Goal: Task Accomplishment & Management: Use online tool/utility

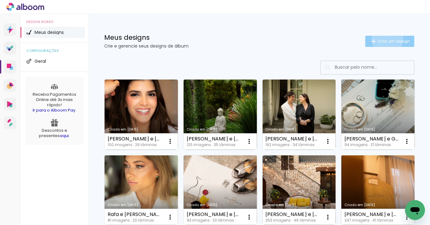
click at [387, 39] on span "Criar um design" at bounding box center [394, 41] width 32 height 4
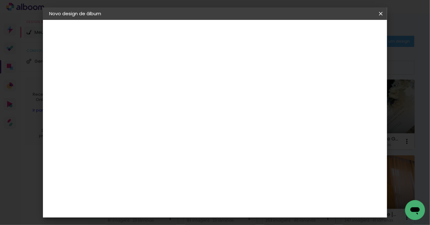
click at [151, 85] on input at bounding box center [151, 84] width 0 height 10
type input "[PERSON_NAME] e [PERSON_NAME]"
type paper-input "[PERSON_NAME] e [PERSON_NAME]"
click at [0, 0] on slot "Avançar" at bounding box center [0, 0] width 0 height 0
click at [0, 0] on slot "Tamanho Livre" at bounding box center [0, 0] width 0 height 0
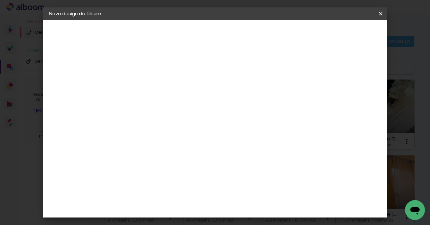
click at [0, 0] on slot "Avançar" at bounding box center [0, 0] width 0 height 0
click at [346, 34] on span "Iniciar design" at bounding box center [332, 33] width 28 height 4
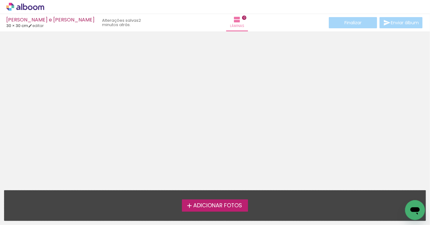
click at [190, 205] on iron-icon at bounding box center [189, 205] width 7 height 7
click at [0, 0] on input "file" at bounding box center [0, 0] width 0 height 0
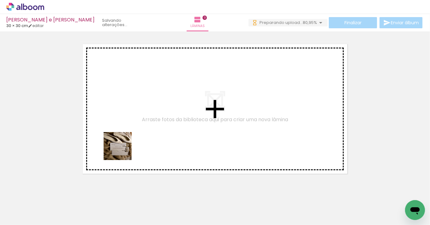
drag, startPoint x: 82, startPoint y: 183, endPoint x: 122, endPoint y: 151, distance: 51.5
click at [124, 149] on quentale-workspace at bounding box center [215, 112] width 430 height 225
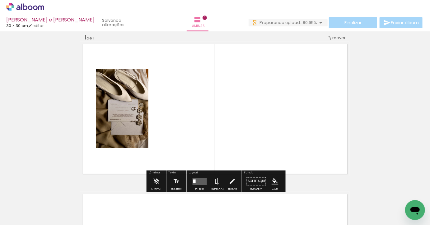
scroll to position [8, 0]
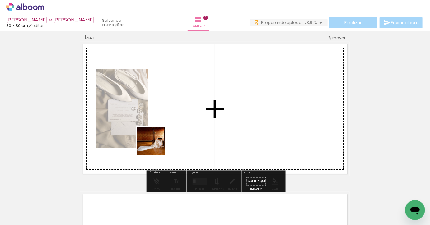
drag, startPoint x: 101, startPoint y: 207, endPoint x: 167, endPoint y: 129, distance: 103.1
click at [167, 129] on quentale-workspace at bounding box center [215, 112] width 430 height 225
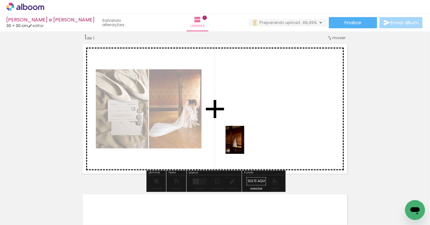
drag, startPoint x: 142, startPoint y: 203, endPoint x: 244, endPoint y: 145, distance: 117.8
click at [244, 145] on quentale-workspace at bounding box center [215, 112] width 430 height 225
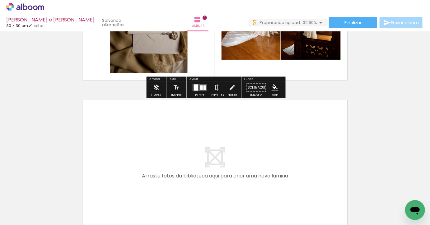
scroll to position [0, 0]
drag, startPoint x: 172, startPoint y: 206, endPoint x: 172, endPoint y: 159, distance: 47.6
click at [172, 159] on quentale-workspace at bounding box center [215, 112] width 430 height 225
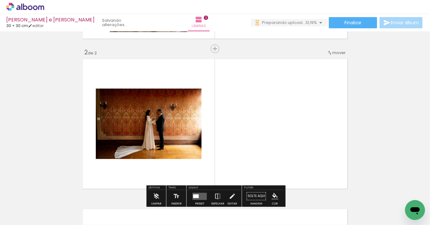
scroll to position [155, 0]
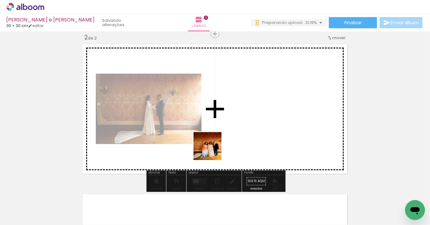
drag, startPoint x: 203, startPoint y: 191, endPoint x: 215, endPoint y: 139, distance: 53.0
click at [215, 139] on quentale-workspace at bounding box center [215, 112] width 430 height 225
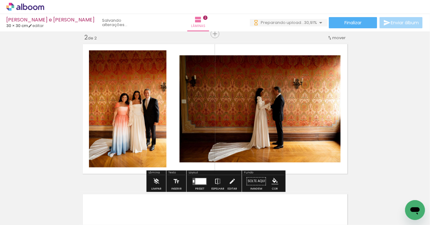
drag, startPoint x: 241, startPoint y: 206, endPoint x: 241, endPoint y: 157, distance: 48.6
click at [241, 157] on quentale-workspace at bounding box center [215, 112] width 430 height 225
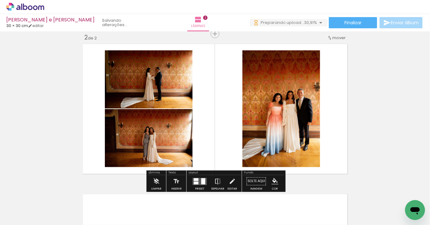
drag, startPoint x: 278, startPoint y: 210, endPoint x: 278, endPoint y: 156, distance: 53.8
click at [278, 156] on quentale-workspace at bounding box center [215, 112] width 430 height 225
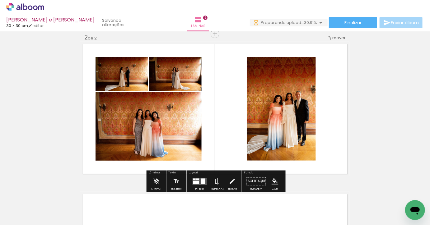
click at [205, 180] on quentale-layouter at bounding box center [200, 181] width 14 height 7
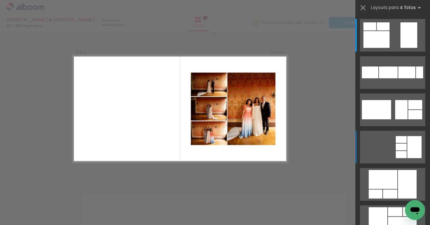
click at [401, 52] on quentale-layouter at bounding box center [392, 35] width 65 height 33
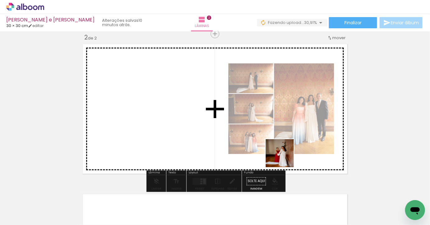
drag, startPoint x: 285, startPoint y: 207, endPoint x: 285, endPoint y: 157, distance: 49.8
click at [285, 157] on quentale-workspace at bounding box center [215, 112] width 430 height 225
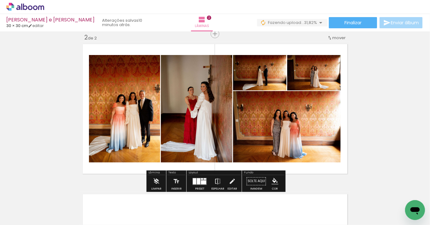
click at [203, 185] on quentale-layouter at bounding box center [200, 181] width 14 height 7
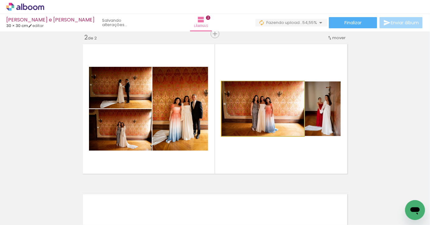
click at [273, 107] on quentale-photo at bounding box center [263, 109] width 83 height 55
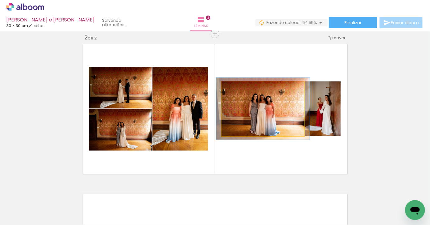
type paper-slider "113"
click at [240, 90] on div at bounding box center [239, 88] width 10 height 10
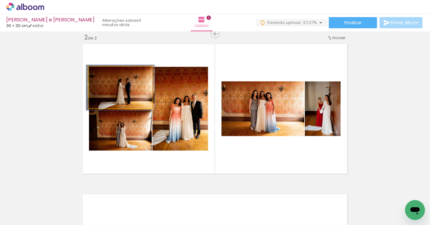
type paper-slider "110"
click at [106, 74] on div at bounding box center [106, 74] width 6 height 6
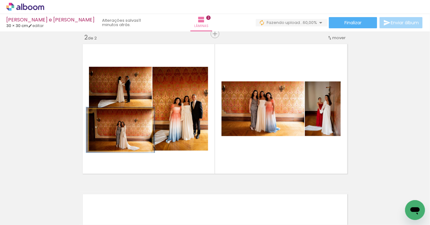
click at [108, 115] on div at bounding box center [106, 116] width 10 height 10
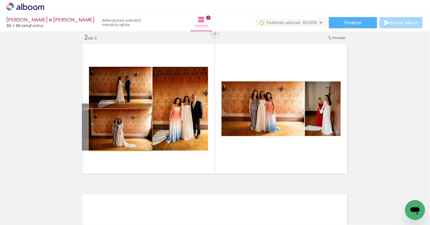
drag, startPoint x: 125, startPoint y: 137, endPoint x: 122, endPoint y: 133, distance: 5.4
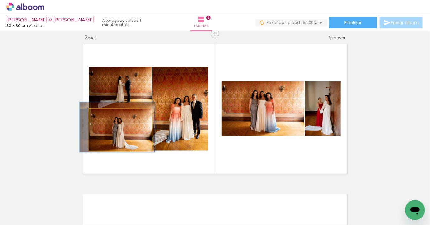
type paper-slider "120"
click at [109, 117] on div at bounding box center [109, 116] width 10 height 10
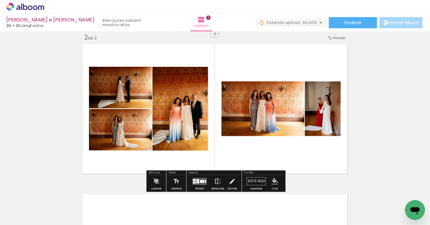
click at [255, 121] on quentale-photo at bounding box center [263, 109] width 83 height 55
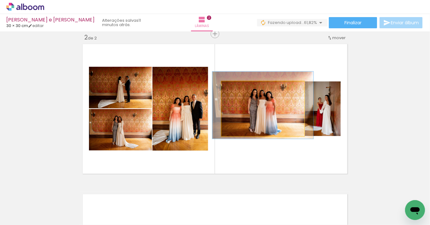
type paper-slider "121"
click at [242, 90] on div at bounding box center [242, 88] width 10 height 10
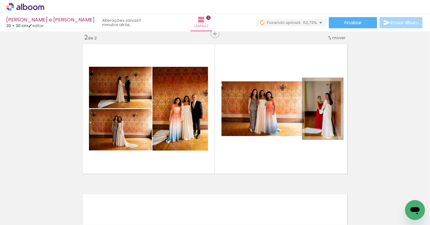
type paper-slider "113"
click at [320, 88] on div at bounding box center [320, 88] width 6 height 6
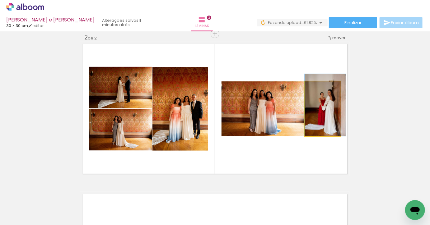
drag, startPoint x: 332, startPoint y: 116, endPoint x: 336, endPoint y: 112, distance: 5.7
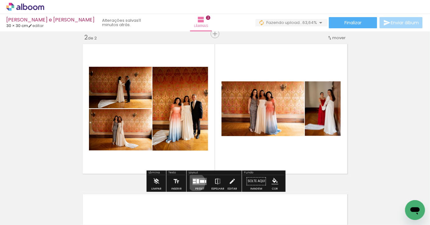
click at [195, 182] on quentale-layouter at bounding box center [200, 181] width 14 height 7
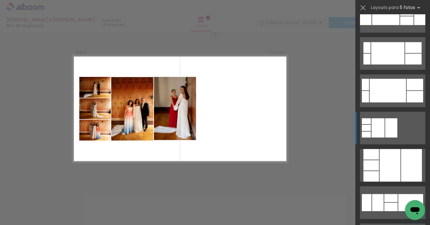
scroll to position [431, 0]
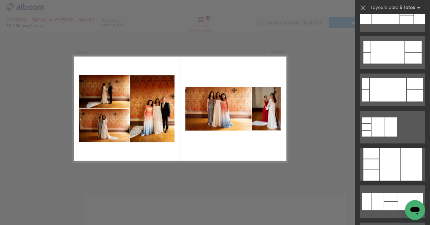
click at [303, 149] on div "Confirmar Cancelar" at bounding box center [215, 106] width 430 height 466
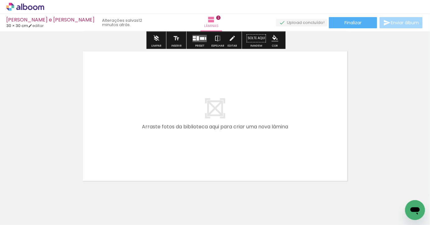
scroll to position [307, 0]
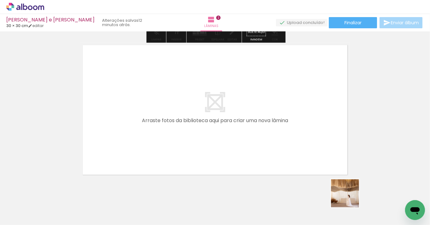
drag, startPoint x: 352, startPoint y: 209, endPoint x: 328, endPoint y: 125, distance: 87.1
click at [328, 125] on quentale-workspace at bounding box center [215, 112] width 430 height 225
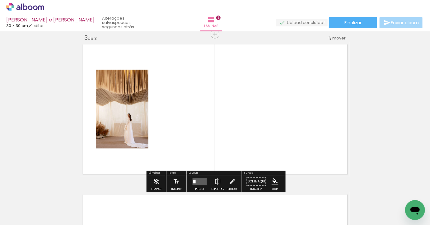
scroll to position [308, 0]
drag, startPoint x: 313, startPoint y: 205, endPoint x: 295, endPoint y: 121, distance: 85.9
click at [295, 121] on quentale-workspace at bounding box center [215, 112] width 430 height 225
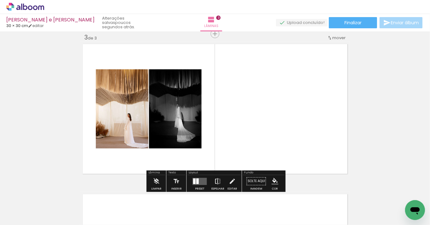
click at [216, 179] on iron-icon at bounding box center [217, 182] width 7 height 12
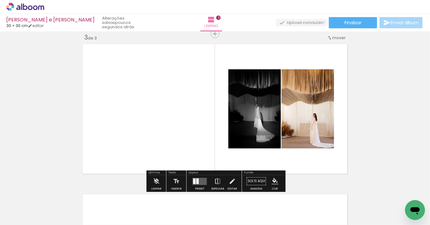
click at [200, 181] on quentale-layouter at bounding box center [200, 181] width 14 height 7
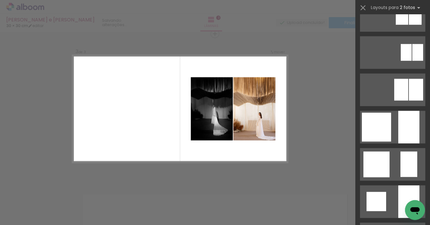
scroll to position [0, 0]
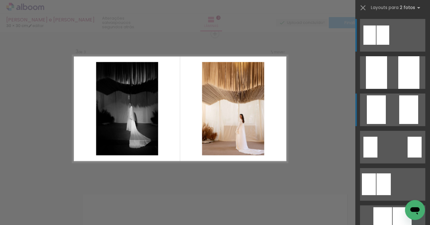
click at [405, 89] on div at bounding box center [408, 72] width 21 height 33
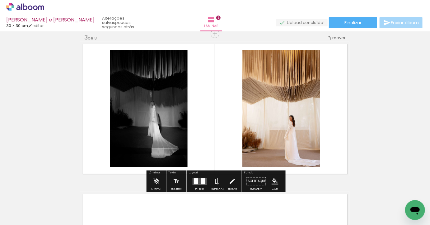
click at [201, 179] on div at bounding box center [203, 181] width 4 height 6
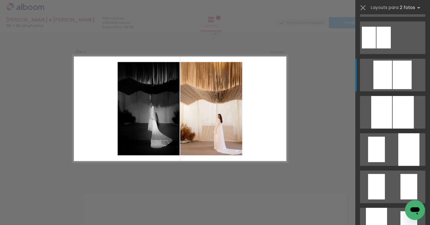
scroll to position [151, 0]
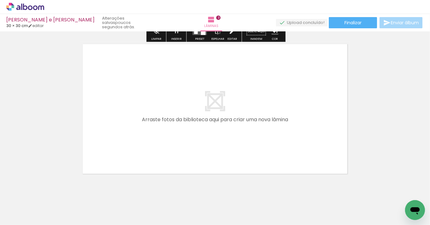
scroll to position [471, 0]
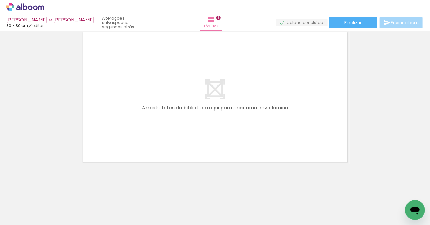
drag, startPoint x: 172, startPoint y: 204, endPoint x: 175, endPoint y: 137, distance: 66.7
click at [175, 137] on quentale-workspace at bounding box center [215, 112] width 430 height 225
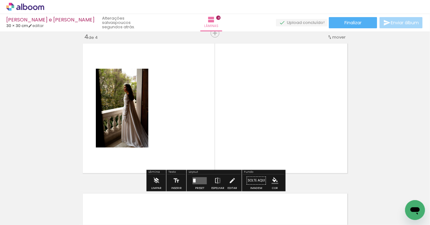
scroll to position [459, 0]
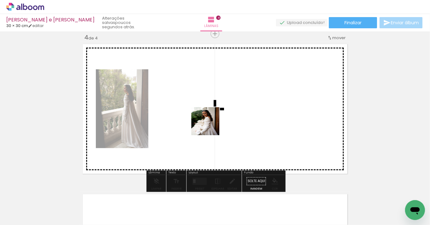
drag, startPoint x: 208, startPoint y: 203, endPoint x: 210, endPoint y: 125, distance: 77.5
click at [210, 126] on quentale-workspace at bounding box center [215, 112] width 430 height 225
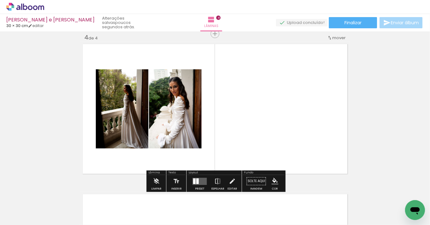
drag, startPoint x: 139, startPoint y: 202, endPoint x: 214, endPoint y: 131, distance: 102.8
click at [215, 131] on quentale-workspace at bounding box center [215, 112] width 430 height 225
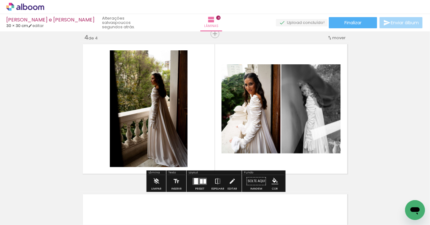
drag, startPoint x: 249, startPoint y: 202, endPoint x: 249, endPoint y: 157, distance: 44.5
click at [249, 157] on quentale-workspace at bounding box center [215, 112] width 430 height 225
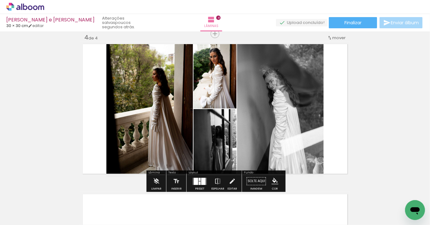
drag, startPoint x: 278, startPoint y: 208, endPoint x: 278, endPoint y: 131, distance: 76.9
click at [278, 132] on quentale-workspace at bounding box center [215, 112] width 430 height 225
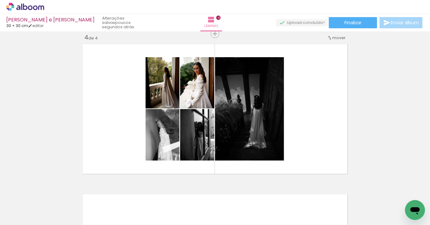
scroll to position [0, 388]
drag, startPoint x: 306, startPoint y: 208, endPoint x: 305, endPoint y: 156, distance: 52.0
click at [305, 156] on quentale-workspace at bounding box center [215, 112] width 430 height 225
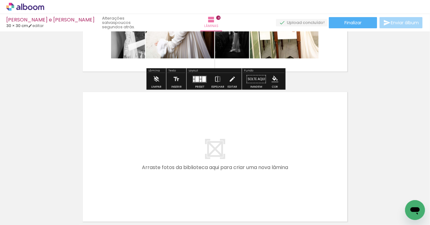
scroll to position [566, 0]
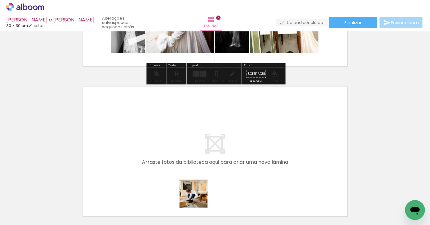
drag, startPoint x: 198, startPoint y: 204, endPoint x: 212, endPoint y: 149, distance: 56.7
click at [212, 149] on quentale-workspace at bounding box center [215, 112] width 430 height 225
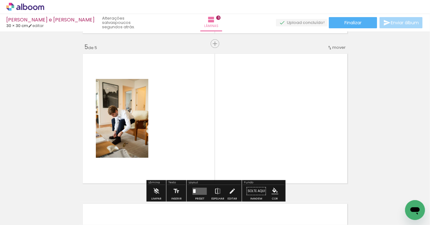
scroll to position [609, 0]
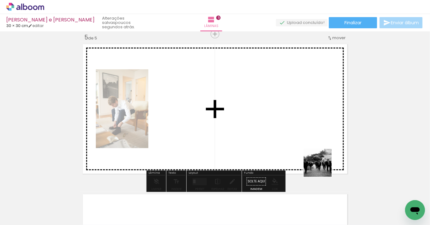
drag, startPoint x: 343, startPoint y: 209, endPoint x: 309, endPoint y: 147, distance: 70.5
click at [309, 147] on quentale-workspace at bounding box center [215, 112] width 430 height 225
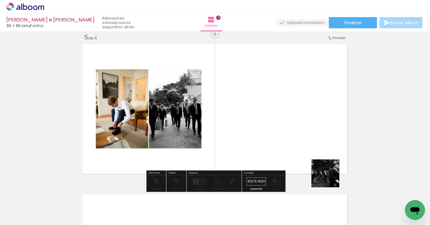
drag, startPoint x: 372, startPoint y: 213, endPoint x: 298, endPoint y: 143, distance: 101.3
click at [298, 143] on quentale-workspace at bounding box center [215, 112] width 430 height 225
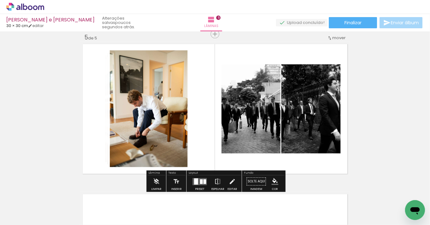
scroll to position [0, 491]
click at [159, 134] on quentale-photo at bounding box center [149, 108] width 78 height 117
click at [0, 0] on slot "P&B" at bounding box center [0, 0] width 0 height 0
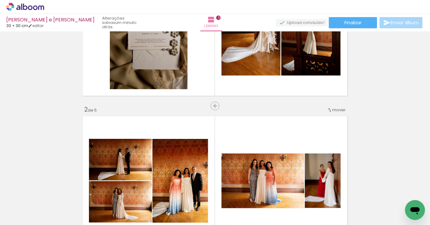
scroll to position [0, 0]
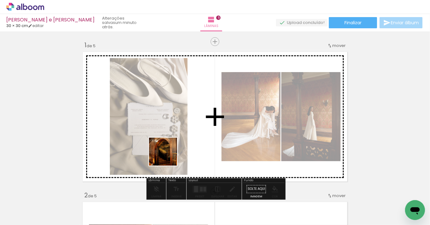
drag, startPoint x: 137, startPoint y: 206, endPoint x: 181, endPoint y: 138, distance: 80.1
click at [181, 138] on quentale-workspace at bounding box center [215, 112] width 430 height 225
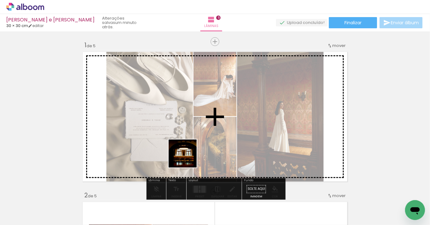
drag, startPoint x: 169, startPoint y: 203, endPoint x: 204, endPoint y: 139, distance: 72.7
click at [204, 139] on quentale-workspace at bounding box center [215, 112] width 430 height 225
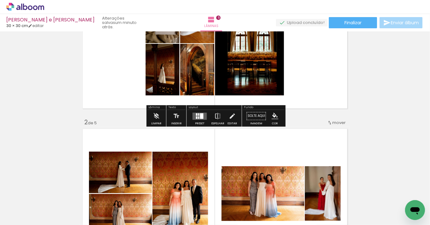
scroll to position [55, 0]
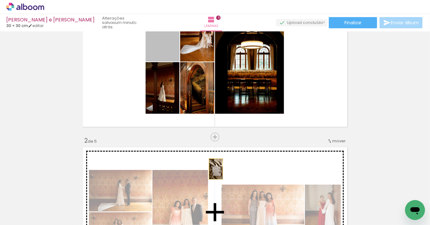
drag, startPoint x: 174, startPoint y: 54, endPoint x: 216, endPoint y: 169, distance: 121.8
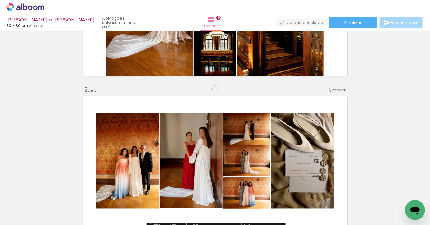
scroll to position [106, 0]
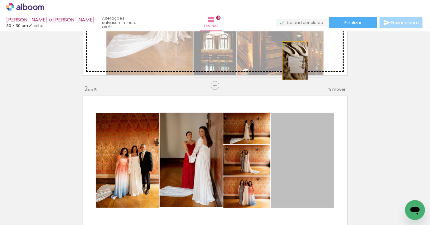
drag, startPoint x: 304, startPoint y: 142, endPoint x: 295, endPoint y: 61, distance: 81.7
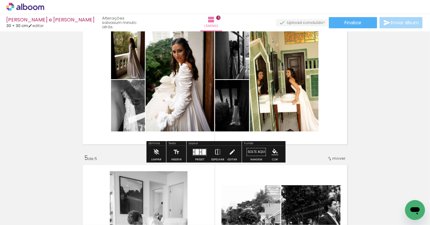
scroll to position [491, 0]
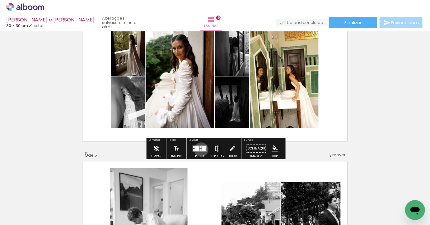
click at [200, 150] on div at bounding box center [201, 150] width 2 height 2
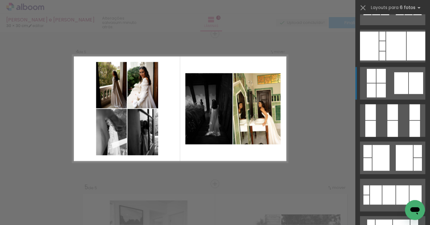
scroll to position [569, 0]
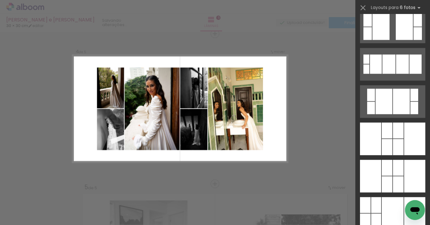
click at [325, 126] on div "Confirmar Cancelar" at bounding box center [215, 31] width 430 height 917
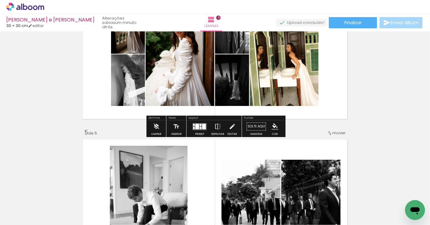
scroll to position [514, 0]
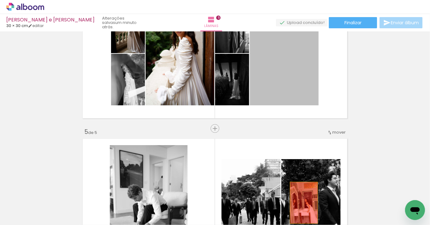
drag, startPoint x: 300, startPoint y: 80, endPoint x: 304, endPoint y: 203, distance: 123.3
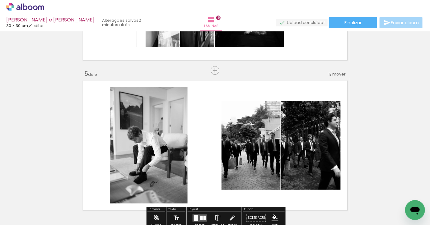
scroll to position [576, 0]
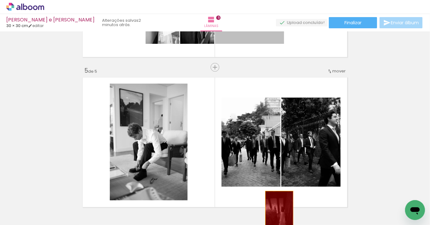
drag, startPoint x: 259, startPoint y: 39, endPoint x: 279, endPoint y: 212, distance: 174.6
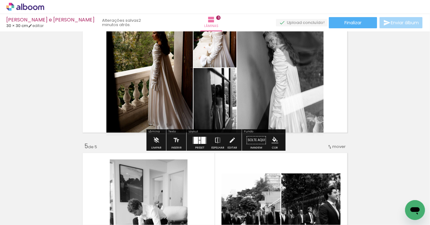
scroll to position [501, 0]
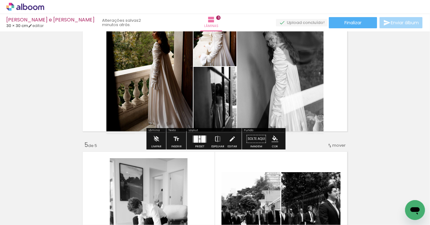
click at [197, 138] on quentale-layouter at bounding box center [200, 139] width 14 height 7
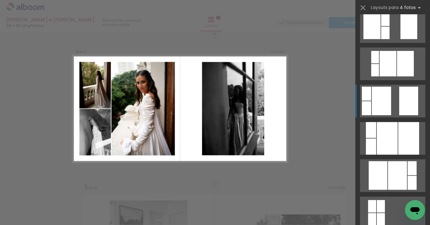
scroll to position [196, 0]
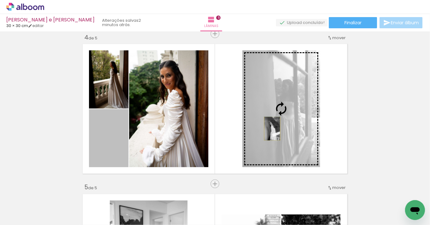
drag, startPoint x: 121, startPoint y: 133, endPoint x: 272, endPoint y: 129, distance: 151.0
click at [0, 0] on slot at bounding box center [0, 0] width 0 height 0
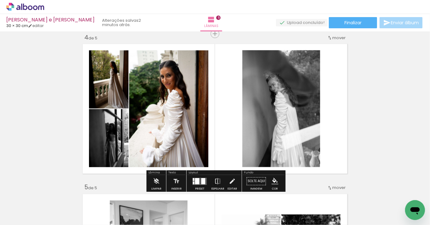
click at [118, 92] on quentale-photo at bounding box center [109, 79] width 40 height 58
click at [0, 0] on slot "P&B" at bounding box center [0, 0] width 0 height 0
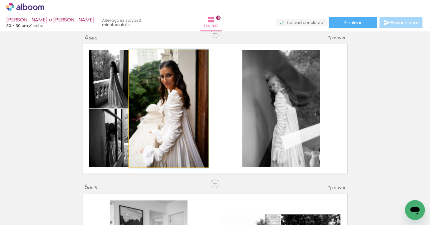
click at [179, 99] on quentale-photo at bounding box center [168, 108] width 79 height 117
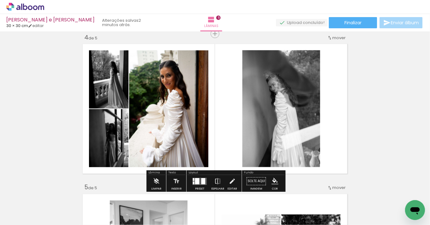
click at [101, 62] on paper-button "P&B" at bounding box center [96, 66] width 9 height 9
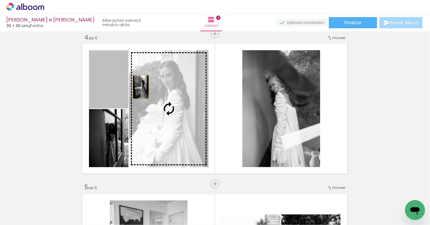
drag, startPoint x: 121, startPoint y: 87, endPoint x: 176, endPoint y: 89, distance: 55.1
click at [0, 0] on slot at bounding box center [0, 0] width 0 height 0
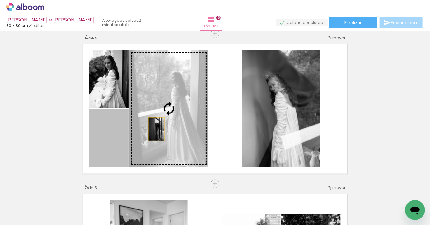
drag, startPoint x: 116, startPoint y: 148, endPoint x: 163, endPoint y: 124, distance: 52.9
click at [0, 0] on slot at bounding box center [0, 0] width 0 height 0
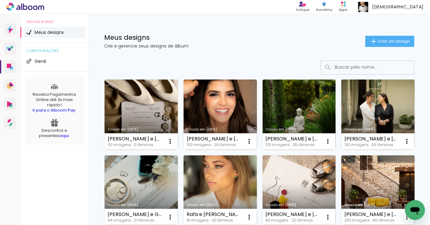
click at [378, 35] on div "Meus designs Crie e gerencie seus designs de álbum Criar um design" at bounding box center [259, 34] width 341 height 40
click at [376, 42] on iron-icon at bounding box center [373, 41] width 7 height 7
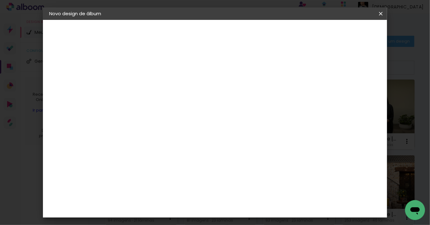
click at [151, 83] on input at bounding box center [151, 84] width 0 height 10
type input "Michele e Bruno"
type paper-input "Michele e Bruno"
click at [0, 0] on slot "Avançar" at bounding box center [0, 0] width 0 height 0
click at [0, 0] on slot "Tamanho Livre" at bounding box center [0, 0] width 0 height 0
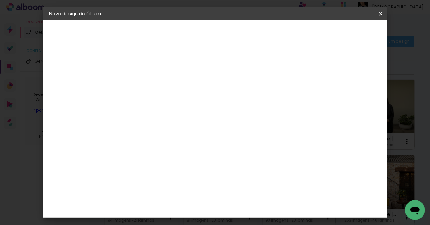
click at [0, 0] on slot "Avançar" at bounding box center [0, 0] width 0 height 0
click at [353, 29] on paper-button "Iniciar design" at bounding box center [332, 33] width 41 height 11
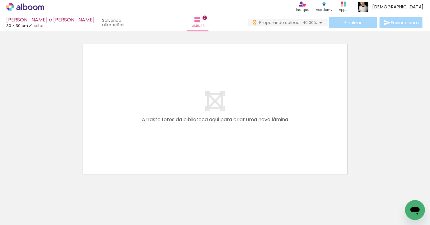
drag, startPoint x: 72, startPoint y: 206, endPoint x: 123, endPoint y: 196, distance: 52.1
click at [129, 144] on quentale-workspace at bounding box center [215, 112] width 430 height 225
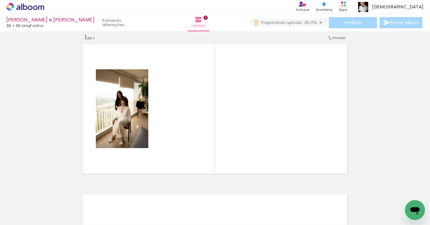
scroll to position [8, 0]
drag, startPoint x: 103, startPoint y: 202, endPoint x: 150, endPoint y: 149, distance: 70.6
click at [151, 149] on quentale-workspace at bounding box center [215, 112] width 430 height 225
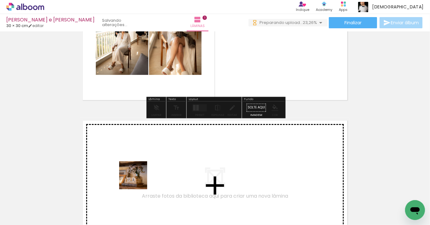
scroll to position [0, 0]
drag, startPoint x: 136, startPoint y: 188, endPoint x: 140, endPoint y: 176, distance: 13.5
click at [140, 176] on quentale-workspace at bounding box center [215, 112] width 430 height 225
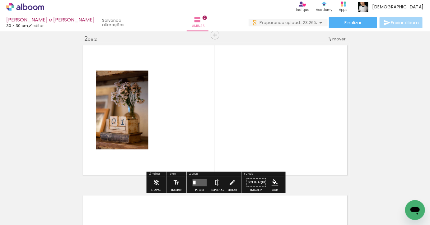
scroll to position [158, 0]
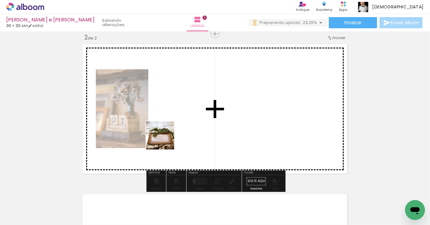
drag, startPoint x: 165, startPoint y: 140, endPoint x: 165, endPoint y: 137, distance: 3.7
click at [165, 137] on quentale-workspace at bounding box center [215, 112] width 430 height 225
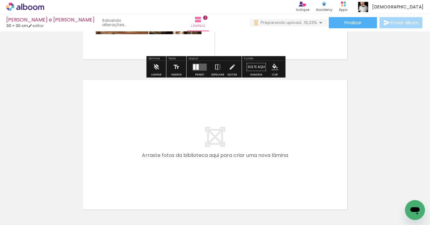
scroll to position [0, 0]
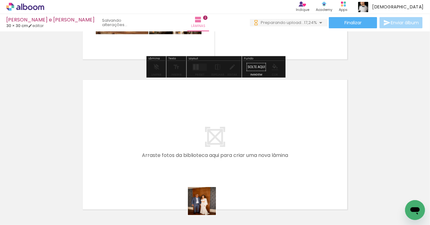
drag, startPoint x: 207, startPoint y: 206, endPoint x: 207, endPoint y: 167, distance: 39.5
click at [207, 167] on quentale-workspace at bounding box center [215, 112] width 430 height 225
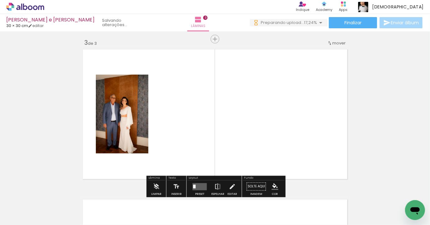
scroll to position [308, 0]
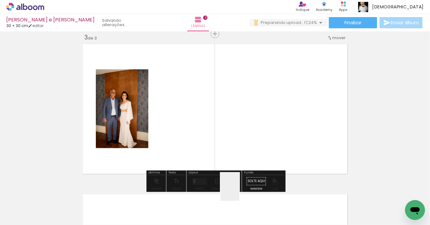
drag, startPoint x: 239, startPoint y: 202, endPoint x: 239, endPoint y: 138, distance: 63.2
click at [239, 138] on quentale-workspace at bounding box center [215, 112] width 430 height 225
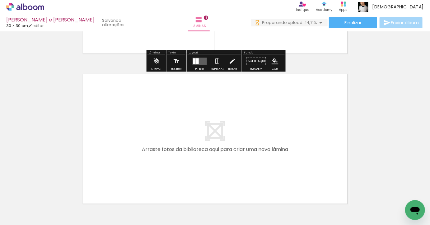
scroll to position [0, 0]
drag, startPoint x: 275, startPoint y: 202, endPoint x: 266, endPoint y: 159, distance: 44.3
click at [266, 159] on quentale-workspace at bounding box center [215, 112] width 430 height 225
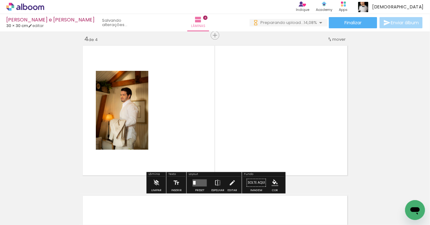
scroll to position [459, 0]
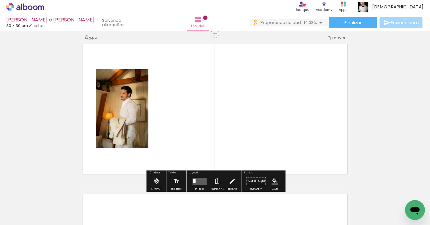
drag, startPoint x: 304, startPoint y: 199, endPoint x: 272, endPoint y: 116, distance: 89.0
click at [273, 117] on quentale-workspace at bounding box center [215, 112] width 430 height 225
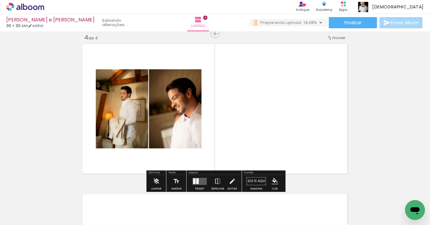
drag, startPoint x: 340, startPoint y: 197, endPoint x: 305, endPoint y: 130, distance: 75.6
click at [305, 130] on quentale-workspace at bounding box center [215, 112] width 430 height 225
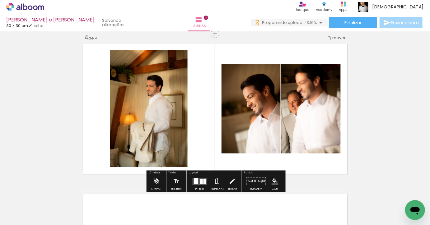
click at [194, 179] on div at bounding box center [196, 181] width 4 height 6
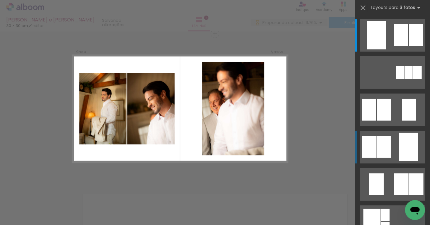
click at [394, 46] on div at bounding box center [401, 35] width 14 height 22
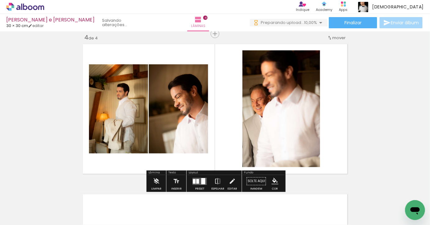
scroll to position [0, 0]
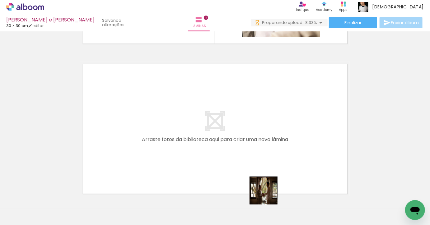
drag, startPoint x: 268, startPoint y: 200, endPoint x: 268, endPoint y: 167, distance: 32.7
click at [268, 167] on quentale-workspace at bounding box center [215, 112] width 430 height 225
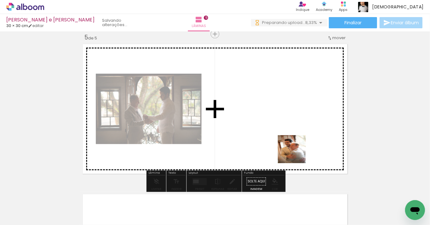
drag, startPoint x: 301, startPoint y: 169, endPoint x: 292, endPoint y: 131, distance: 39.0
click at [292, 132] on quentale-workspace at bounding box center [215, 112] width 430 height 225
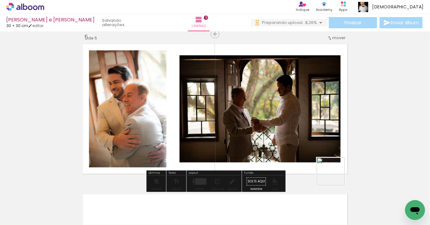
drag, startPoint x: 338, startPoint y: 208, endPoint x: 325, endPoint y: 139, distance: 70.1
click at [325, 139] on quentale-workspace at bounding box center [215, 112] width 430 height 225
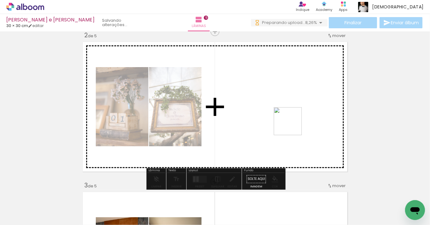
drag, startPoint x: 368, startPoint y: 209, endPoint x: 290, endPoint y: 123, distance: 115.9
click at [290, 123] on quentale-workspace at bounding box center [215, 112] width 430 height 225
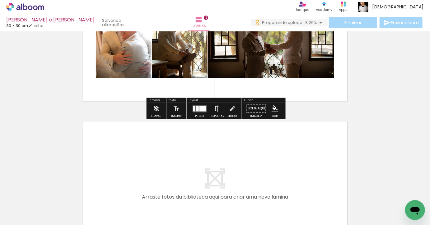
drag, startPoint x: 264, startPoint y: 207, endPoint x: 263, endPoint y: 169, distance: 38.3
click at [263, 169] on quentale-workspace at bounding box center [215, 112] width 430 height 225
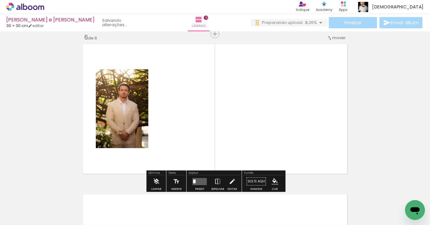
drag, startPoint x: 299, startPoint y: 211, endPoint x: 299, endPoint y: 142, distance: 69.4
click at [299, 143] on quentale-workspace at bounding box center [215, 112] width 430 height 225
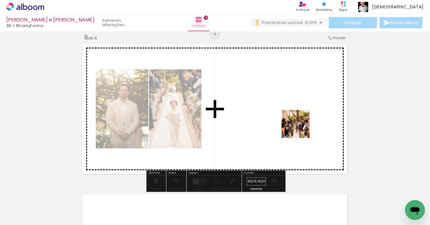
drag, startPoint x: 326, startPoint y: 201, endPoint x: 300, endPoint y: 127, distance: 78.7
click at [300, 127] on quentale-workspace at bounding box center [215, 112] width 430 height 225
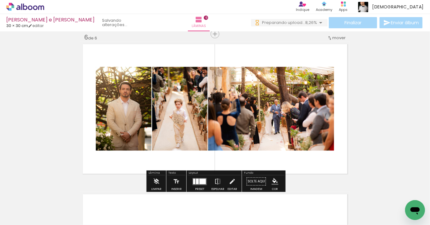
drag, startPoint x: 360, startPoint y: 205, endPoint x: 303, endPoint y: 142, distance: 84.6
click at [303, 142] on quentale-workspace at bounding box center [215, 112] width 430 height 225
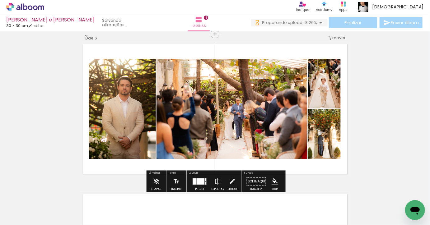
click at [197, 179] on div at bounding box center [201, 181] width 8 height 6
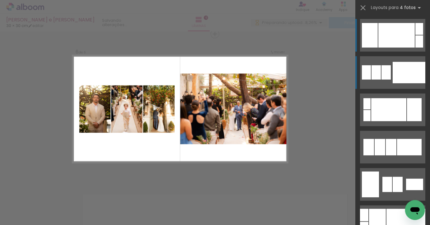
click at [404, 81] on div at bounding box center [409, 72] width 33 height 21
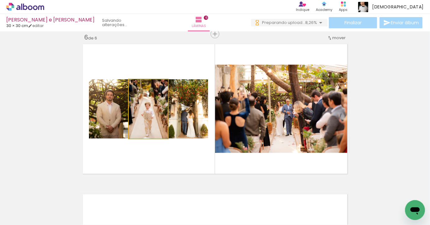
drag, startPoint x: 155, startPoint y: 115, endPoint x: 195, endPoint y: 115, distance: 39.8
click at [0, 0] on slot at bounding box center [0, 0] width 0 height 0
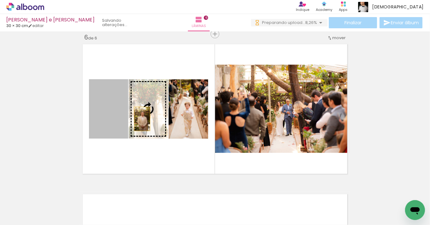
drag, startPoint x: 115, startPoint y: 121, endPoint x: 143, endPoint y: 119, distance: 28.4
click at [0, 0] on slot at bounding box center [0, 0] width 0 height 0
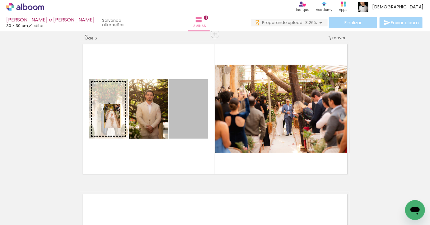
drag, startPoint x: 183, startPoint y: 116, endPoint x: 99, endPoint y: 116, distance: 84.0
click at [0, 0] on slot at bounding box center [0, 0] width 0 height 0
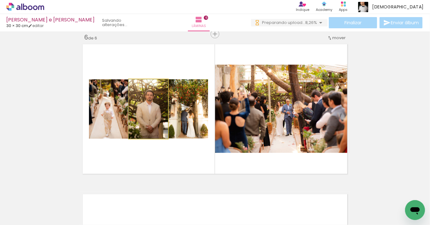
drag, startPoint x: 141, startPoint y: 115, endPoint x: 183, endPoint y: 115, distance: 42.3
click at [0, 0] on slot at bounding box center [0, 0] width 0 height 0
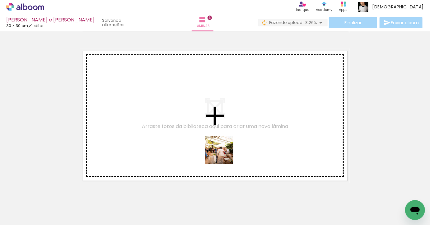
drag, startPoint x: 227, startPoint y: 201, endPoint x: 224, endPoint y: 155, distance: 46.1
click at [224, 155] on quentale-workspace at bounding box center [215, 112] width 430 height 225
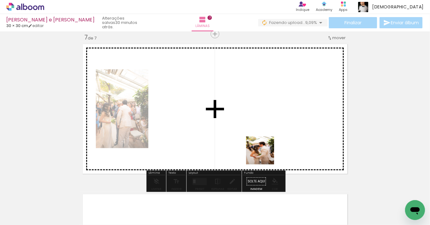
drag, startPoint x: 265, startPoint y: 208, endPoint x: 265, endPoint y: 153, distance: 55.4
click at [265, 153] on quentale-workspace at bounding box center [215, 112] width 430 height 225
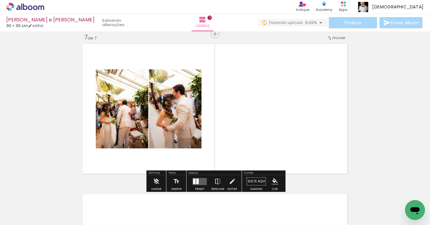
click at [296, 142] on quentale-workspace at bounding box center [215, 112] width 430 height 225
drag, startPoint x: 298, startPoint y: 202, endPoint x: 298, endPoint y: 96, distance: 105.5
click at [298, 96] on quentale-workspace at bounding box center [215, 112] width 430 height 225
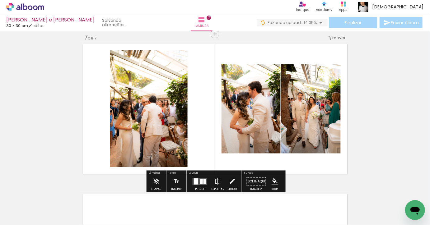
click at [201, 180] on quentale-layouter at bounding box center [200, 181] width 14 height 7
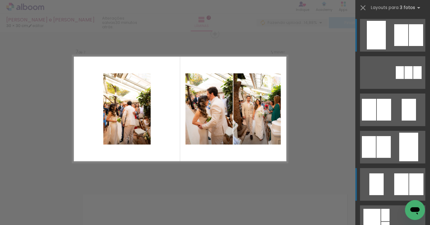
click at [402, 46] on div at bounding box center [401, 35] width 14 height 22
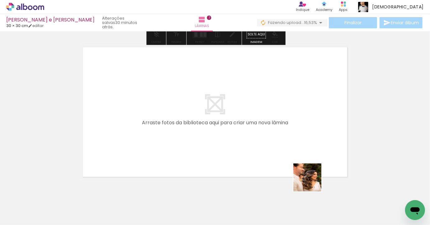
drag, startPoint x: 332, startPoint y: 211, endPoint x: 278, endPoint y: 132, distance: 95.3
click at [278, 132] on quentale-workspace at bounding box center [215, 112] width 430 height 225
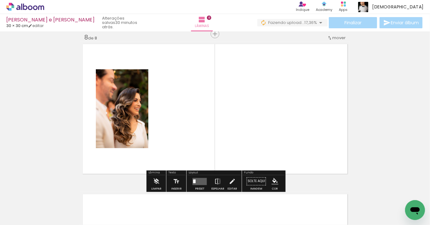
scroll to position [0, 573]
drag, startPoint x: 296, startPoint y: 208, endPoint x: 296, endPoint y: 162, distance: 46.1
click at [296, 162] on quentale-workspace at bounding box center [215, 112] width 430 height 225
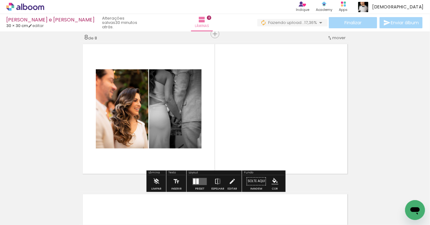
drag, startPoint x: 335, startPoint y: 211, endPoint x: 324, endPoint y: 125, distance: 86.6
click at [324, 125] on quentale-workspace at bounding box center [215, 112] width 430 height 225
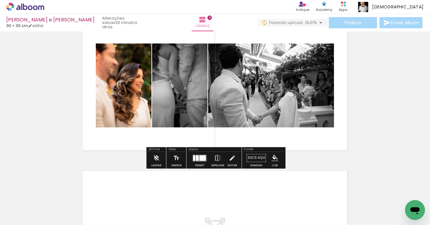
scroll to position [1084, 0]
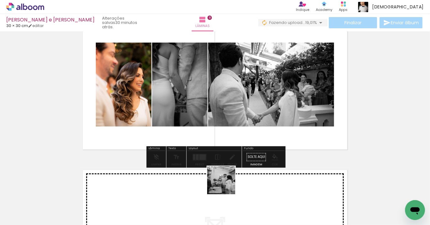
drag, startPoint x: 226, startPoint y: 191, endPoint x: 226, endPoint y: 115, distance: 75.6
click at [226, 115] on quentale-workspace at bounding box center [215, 112] width 430 height 225
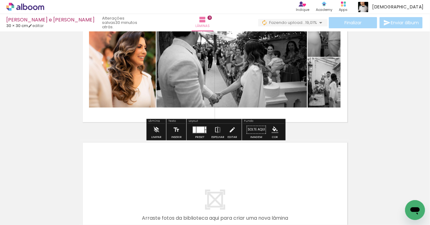
scroll to position [1124, 0]
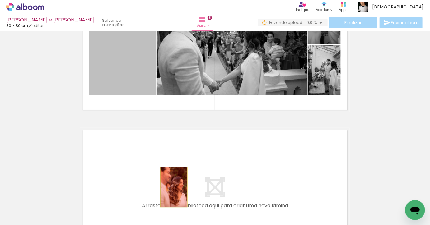
drag, startPoint x: 124, startPoint y: 80, endPoint x: 174, endPoint y: 187, distance: 117.7
click at [174, 187] on quentale-workspace at bounding box center [215, 112] width 430 height 225
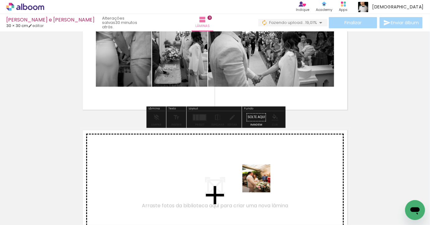
drag, startPoint x: 264, startPoint y: 202, endPoint x: 260, endPoint y: 169, distance: 32.9
click at [260, 169] on quentale-workspace at bounding box center [215, 112] width 430 height 225
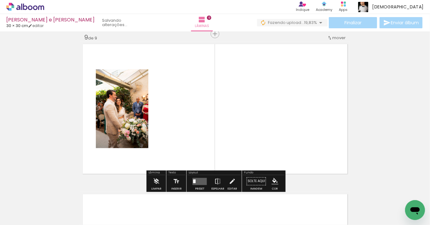
scroll to position [1210, 0]
drag, startPoint x: 194, startPoint y: 201, endPoint x: 197, endPoint y: 142, distance: 59.5
click at [197, 142] on quentale-workspace at bounding box center [215, 112] width 430 height 225
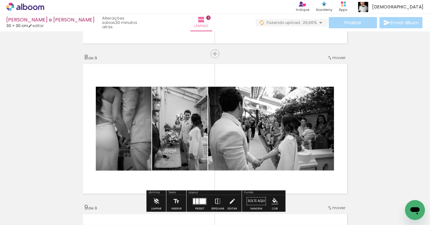
scroll to position [1074, 0]
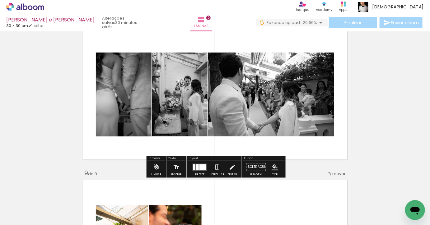
click at [199, 167] on div at bounding box center [202, 167] width 7 height 6
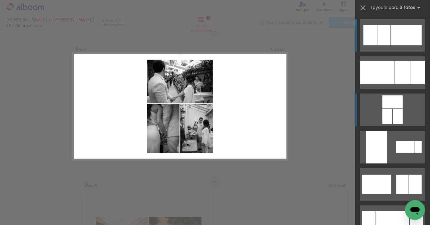
scroll to position [1060, 0]
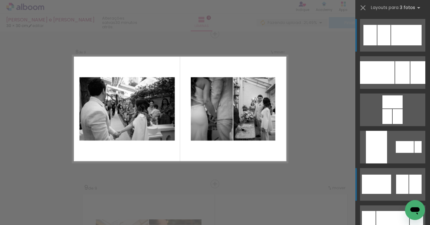
click at [391, 45] on div at bounding box center [384, 35] width 13 height 21
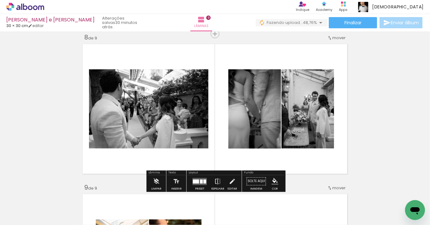
click at [197, 181] on div at bounding box center [196, 182] width 6 height 4
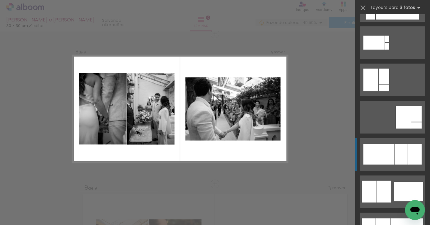
scroll to position [460, 0]
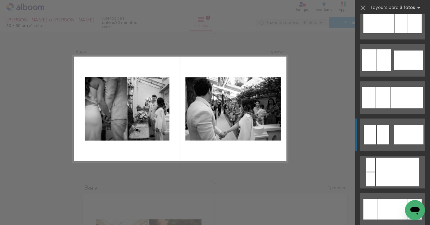
click at [391, 40] on quentale-layouter at bounding box center [392, 23] width 65 height 33
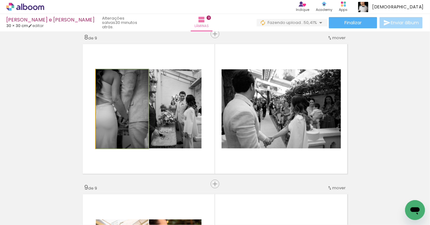
drag, startPoint x: 120, startPoint y: 134, endPoint x: 151, endPoint y: 133, distance: 31.5
click at [0, 0] on slot at bounding box center [0, 0] width 0 height 0
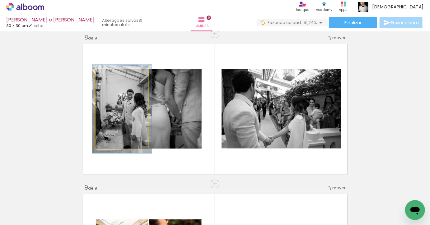
click at [113, 76] on div at bounding box center [113, 76] width 6 height 6
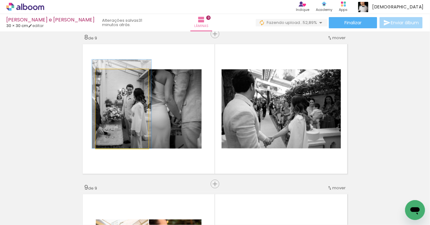
drag, startPoint x: 134, startPoint y: 112, endPoint x: 134, endPoint y: 105, distance: 7.5
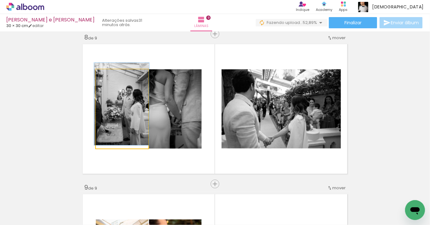
type paper-slider "104"
click at [109, 76] on div at bounding box center [111, 76] width 10 height 10
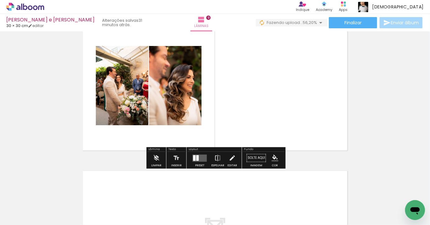
scroll to position [0, 682]
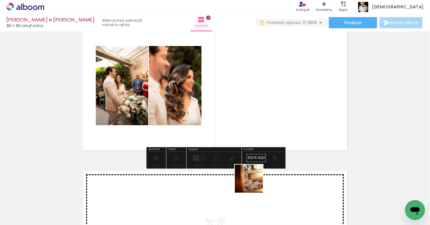
drag, startPoint x: 254, startPoint y: 206, endPoint x: 254, endPoint y: 100, distance: 106.4
click at [254, 100] on quentale-workspace at bounding box center [215, 112] width 430 height 225
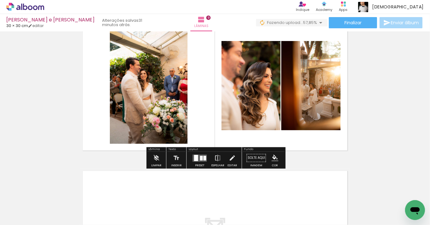
scroll to position [1245, 0]
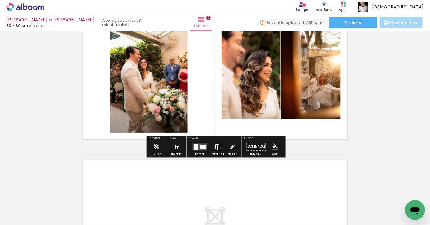
click at [210, 145] on paper-button "Espelhar" at bounding box center [218, 149] width 16 height 16
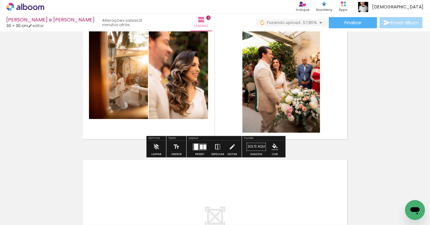
click at [211, 144] on paper-button "Espelhar" at bounding box center [218, 149] width 16 height 16
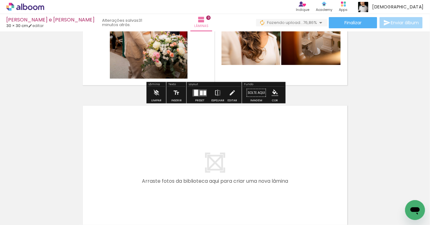
scroll to position [0, 768]
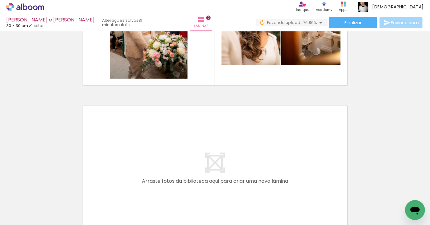
drag, startPoint x: 210, startPoint y: 208, endPoint x: 211, endPoint y: 180, distance: 28.0
click at [211, 180] on quentale-workspace at bounding box center [215, 112] width 430 height 225
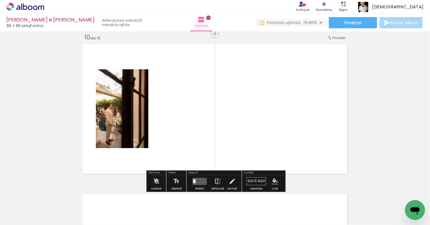
scroll to position [1361, 0]
drag, startPoint x: 239, startPoint y: 204, endPoint x: 246, endPoint y: 161, distance: 43.8
click at [239, 150] on quentale-workspace at bounding box center [215, 112] width 430 height 225
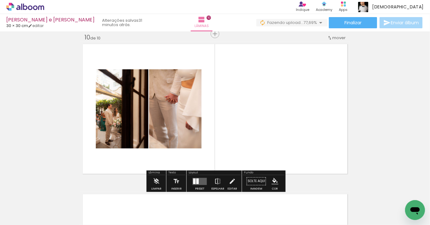
drag, startPoint x: 269, startPoint y: 209, endPoint x: 269, endPoint y: 151, distance: 57.9
click at [269, 151] on quentale-workspace at bounding box center [215, 112] width 430 height 225
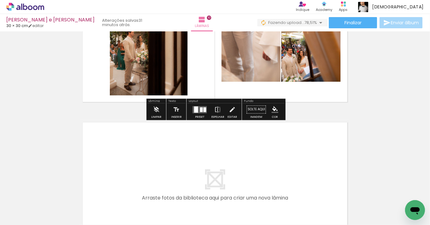
scroll to position [1466, 0]
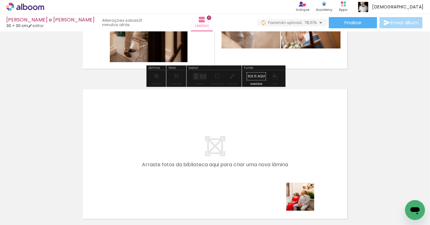
drag, startPoint x: 306, startPoint y: 210, endPoint x: 299, endPoint y: 163, distance: 47.2
click at [299, 163] on quentale-workspace at bounding box center [215, 112] width 430 height 225
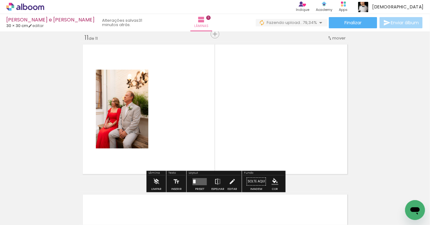
scroll to position [1511, 0]
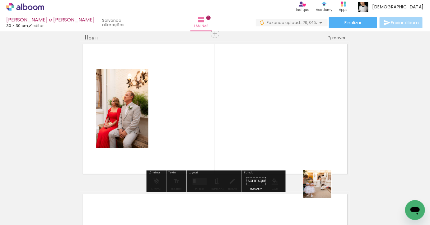
drag, startPoint x: 337, startPoint y: 212, endPoint x: 295, endPoint y: 143, distance: 80.8
click at [295, 144] on quentale-workspace at bounding box center [215, 112] width 430 height 225
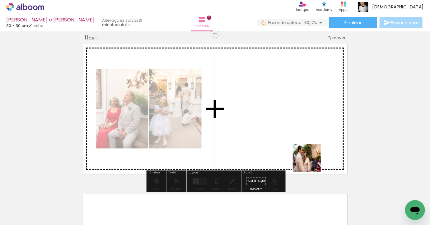
drag, startPoint x: 373, startPoint y: 212, endPoint x: 300, endPoint y: 154, distance: 93.5
click at [300, 154] on quentale-workspace at bounding box center [215, 112] width 430 height 225
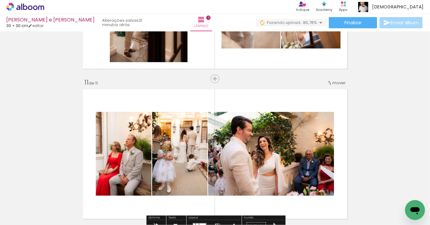
scroll to position [1467, 0]
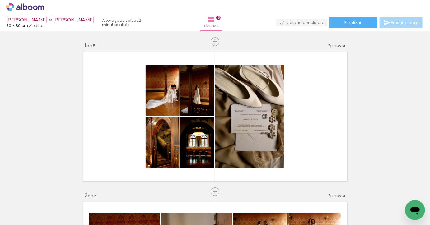
scroll to position [196, 0]
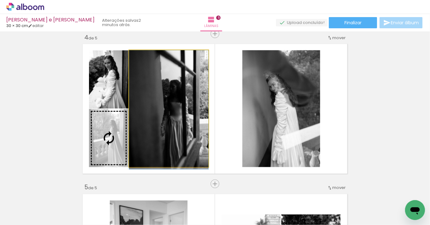
drag, startPoint x: 189, startPoint y: 138, endPoint x: 116, endPoint y: 143, distance: 72.7
click at [0, 0] on slot at bounding box center [0, 0] width 0 height 0
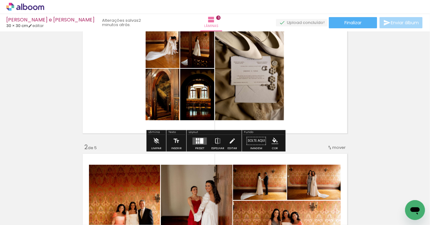
scroll to position [0, 0]
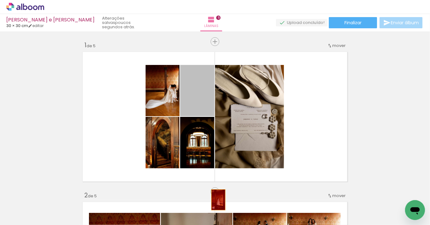
drag, startPoint x: 206, startPoint y: 103, endPoint x: 218, endPoint y: 200, distance: 98.2
click at [218, 200] on quentale-workspace at bounding box center [215, 112] width 430 height 225
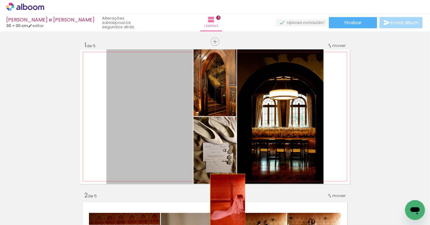
drag, startPoint x: 165, startPoint y: 104, endPoint x: 227, endPoint y: 201, distance: 114.8
click at [227, 201] on quentale-workspace at bounding box center [215, 112] width 430 height 225
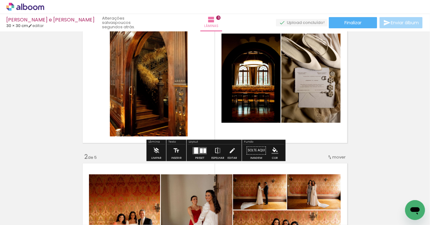
scroll to position [41, 0]
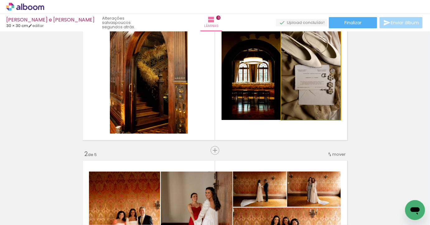
drag, startPoint x: 311, startPoint y: 103, endPoint x: 311, endPoint y: 100, distance: 3.7
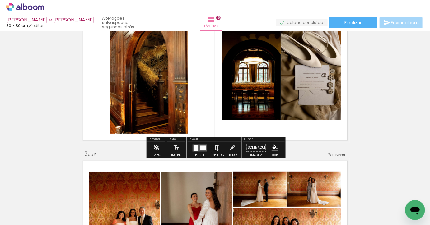
click at [204, 147] on div at bounding box center [205, 148] width 3 height 5
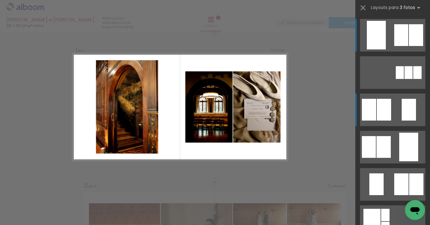
scroll to position [8, 0]
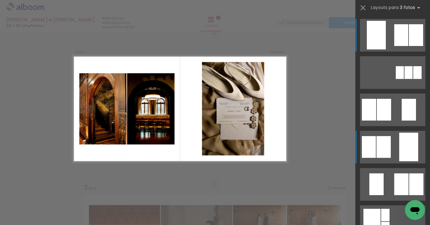
click at [413, 79] on div at bounding box center [417, 72] width 8 height 13
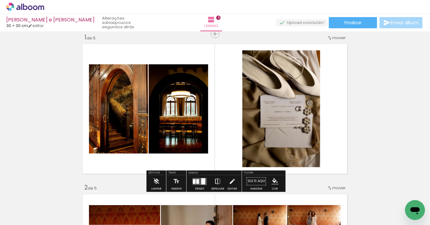
click at [218, 181] on iron-icon at bounding box center [217, 182] width 7 height 12
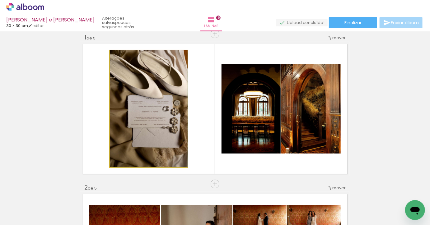
click at [144, 106] on quentale-photo at bounding box center [149, 108] width 78 height 117
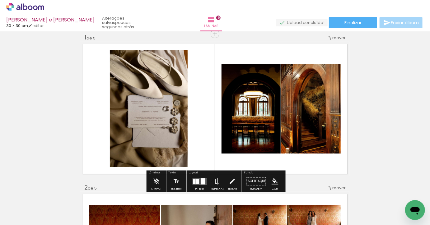
click at [202, 92] on quentale-layouter at bounding box center [215, 109] width 270 height 135
click at [174, 101] on quentale-photo at bounding box center [149, 108] width 78 height 117
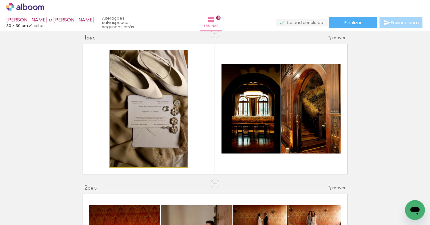
click at [174, 101] on quentale-photo at bounding box center [149, 108] width 78 height 117
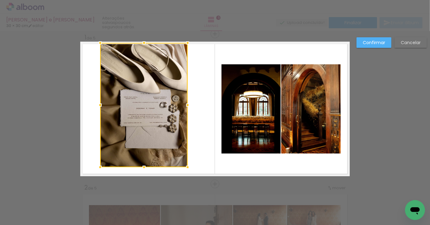
drag, startPoint x: 109, startPoint y: 49, endPoint x: 100, endPoint y: 40, distance: 12.8
click at [100, 40] on div at bounding box center [100, 43] width 12 height 12
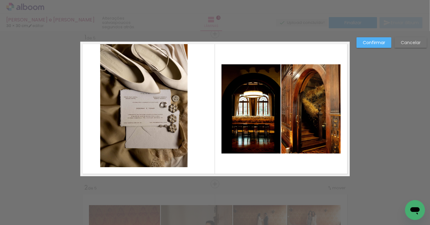
click at [0, 0] on slot "Cancelar" at bounding box center [0, 0] width 0 height 0
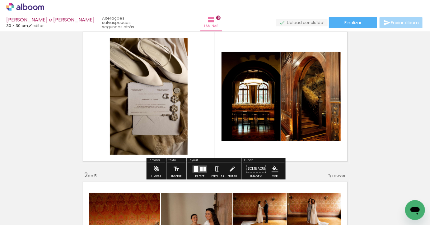
scroll to position [22, 0]
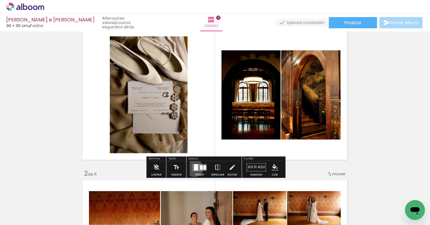
click at [194, 168] on div at bounding box center [196, 167] width 4 height 6
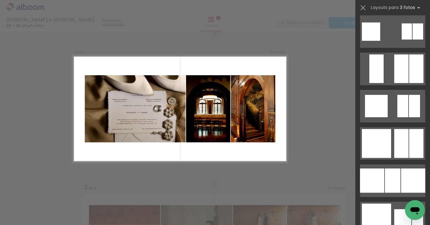
scroll to position [997, 0]
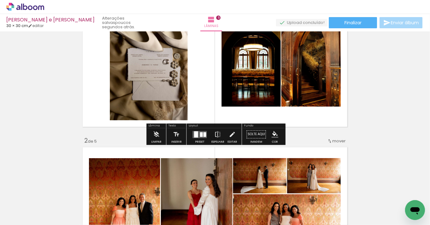
scroll to position [0, 0]
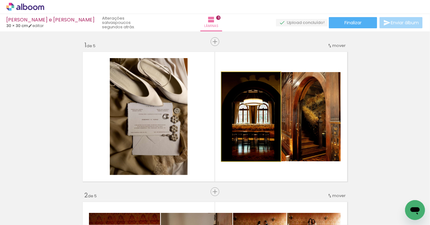
drag, startPoint x: 275, startPoint y: 116, endPoint x: 302, endPoint y: 116, distance: 27.4
click at [0, 0] on slot at bounding box center [0, 0] width 0 height 0
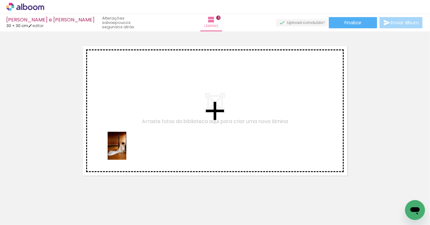
drag, startPoint x: 105, startPoint y: 207, endPoint x: 126, endPoint y: 151, distance: 59.9
click at [126, 151] on quentale-workspace at bounding box center [215, 112] width 430 height 225
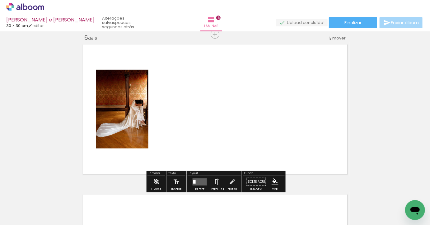
scroll to position [759, 0]
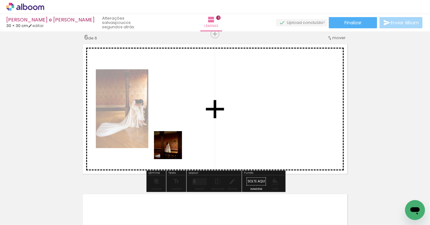
drag, startPoint x: 155, startPoint y: 176, endPoint x: 175, endPoint y: 146, distance: 36.5
click at [175, 146] on quentale-workspace at bounding box center [215, 112] width 430 height 225
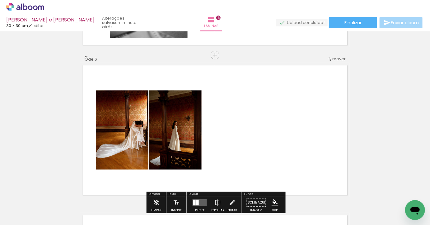
scroll to position [727, 0]
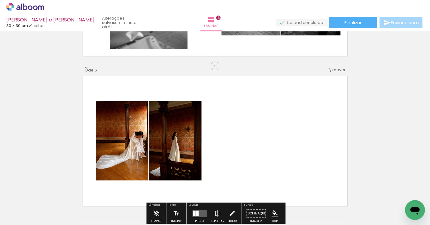
click at [275, 109] on quentale-layouter at bounding box center [215, 141] width 270 height 135
click at [333, 69] on span "mover" at bounding box center [338, 70] width 13 height 6
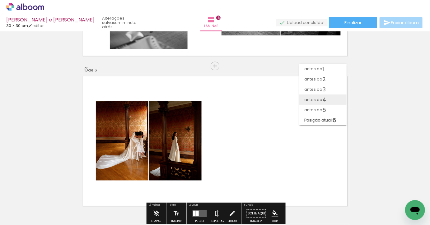
click at [325, 102] on span "4" at bounding box center [324, 100] width 4 height 10
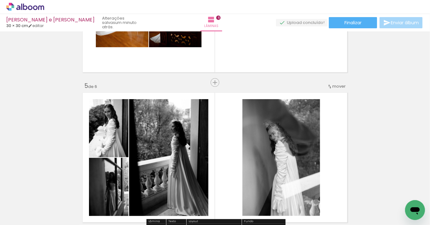
scroll to position [559, 0]
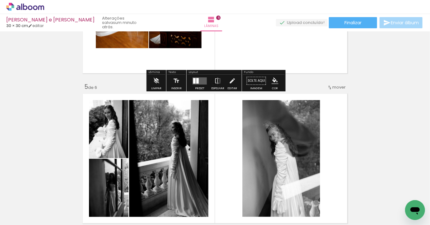
drag, startPoint x: 257, startPoint y: 23, endPoint x: 256, endPoint y: 32, distance: 9.1
click at [256, 0] on div "Deborah e Thomas 30 × 30 cm editar um minuto atrás. Lâminas 6 Finalizar Enviar …" at bounding box center [215, 0] width 430 height 0
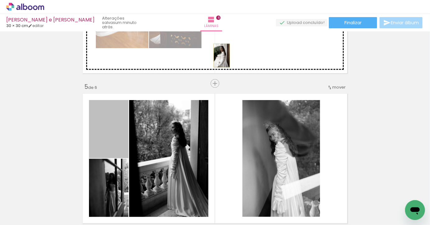
drag, startPoint x: 125, startPoint y: 123, endPoint x: 222, endPoint y: 56, distance: 117.6
click at [222, 56] on div "Inserir lâmina 1 de 6 Inserir lâmina 2 de 6 Inserir lâmina 3 de 6 Inserir lâmin…" at bounding box center [215, 0] width 430 height 1053
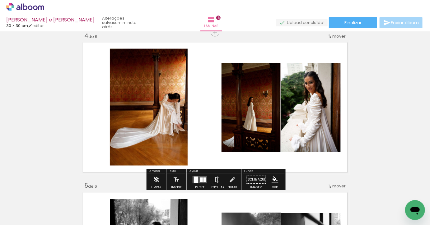
scroll to position [447, 0]
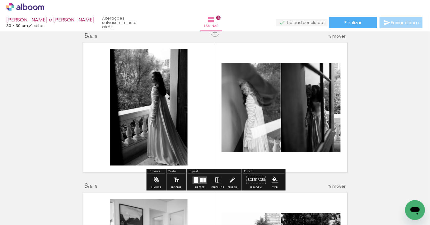
scroll to position [615, 0]
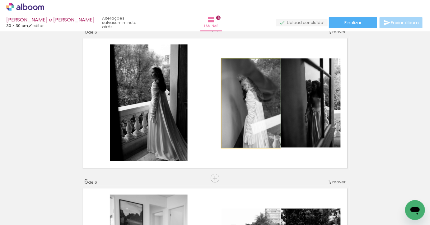
drag, startPoint x: 252, startPoint y: 117, endPoint x: 149, endPoint y: 112, distance: 103.4
click at [0, 0] on slot at bounding box center [0, 0] width 0 height 0
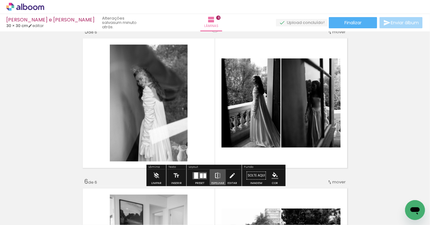
click at [218, 178] on iron-icon at bounding box center [217, 176] width 7 height 12
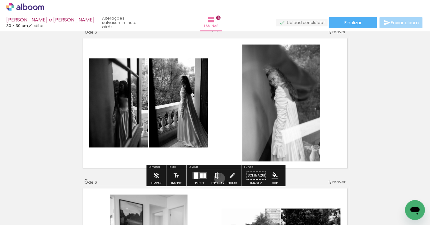
click at [218, 178] on iron-icon at bounding box center [217, 176] width 7 height 12
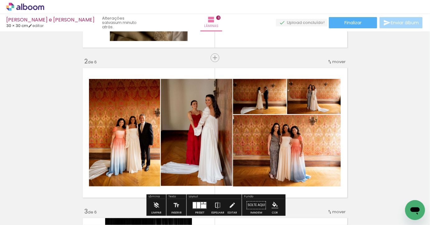
scroll to position [177, 0]
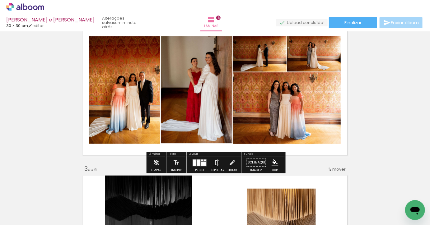
click at [203, 166] on div at bounding box center [203, 164] width 5 height 4
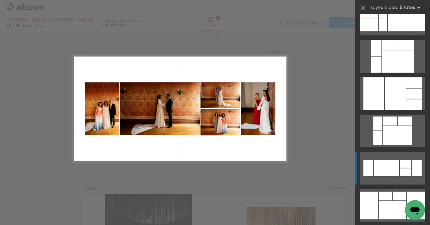
scroll to position [284, 0]
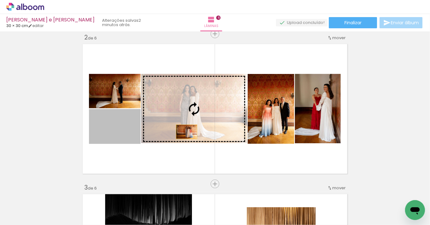
drag, startPoint x: 131, startPoint y: 141, endPoint x: 186, endPoint y: 133, distance: 55.6
click at [0, 0] on slot at bounding box center [0, 0] width 0 height 0
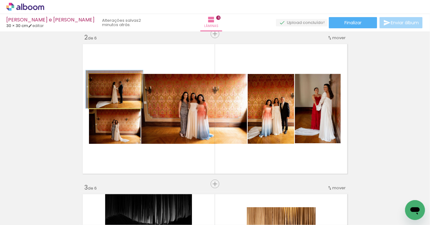
drag, startPoint x: 125, startPoint y: 102, endPoint x: 204, endPoint y: 109, distance: 79.6
click at [0, 0] on slot at bounding box center [0, 0] width 0 height 0
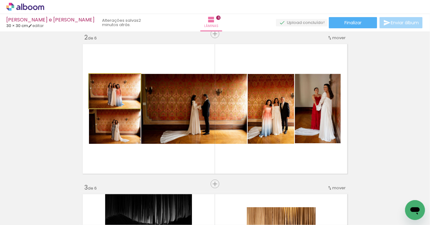
drag, startPoint x: 128, startPoint y: 94, endPoint x: 185, endPoint y: 106, distance: 58.0
click at [0, 0] on slot at bounding box center [0, 0] width 0 height 0
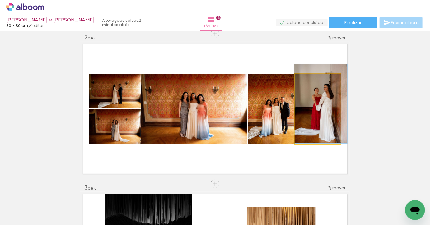
drag, startPoint x: 309, startPoint y: 122, endPoint x: 270, endPoint y: 122, distance: 38.9
click at [0, 0] on slot at bounding box center [0, 0] width 0 height 0
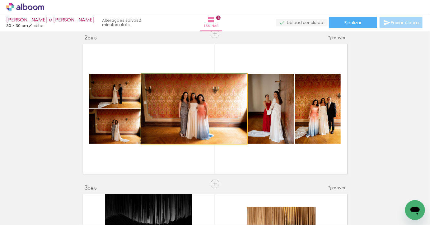
type paper-slider "109"
click at [155, 81] on div at bounding box center [156, 81] width 10 height 10
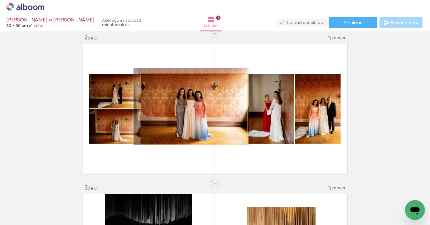
drag, startPoint x: 205, startPoint y: 107, endPoint x: 203, endPoint y: 105, distance: 3.5
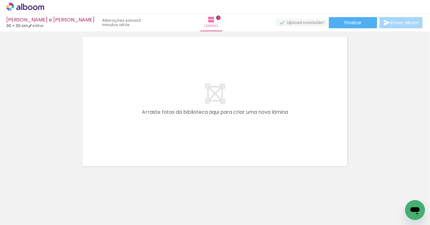
scroll to position [0, 515]
drag, startPoint x: 282, startPoint y: 201, endPoint x: 271, endPoint y: 138, distance: 64.1
click at [271, 140] on quentale-workspace at bounding box center [215, 112] width 430 height 225
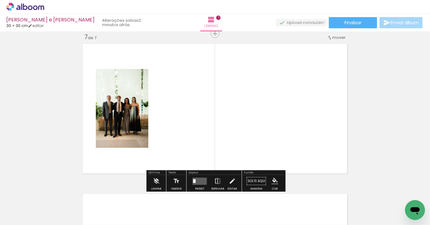
scroll to position [910, 0]
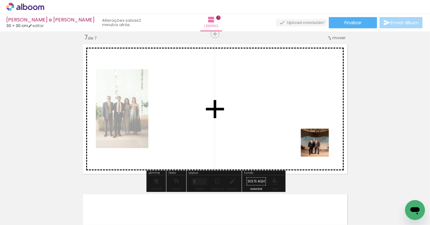
drag, startPoint x: 320, startPoint y: 153, endPoint x: 323, endPoint y: 143, distance: 10.1
click at [320, 142] on quentale-workspace at bounding box center [215, 112] width 430 height 225
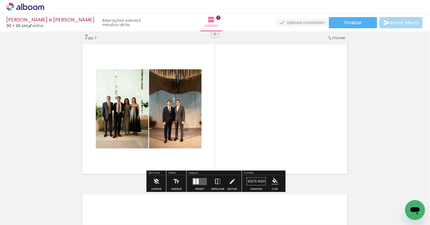
drag, startPoint x: 355, startPoint y: 206, endPoint x: 326, endPoint y: 148, distance: 64.6
click at [326, 148] on quentale-workspace at bounding box center [215, 112] width 430 height 225
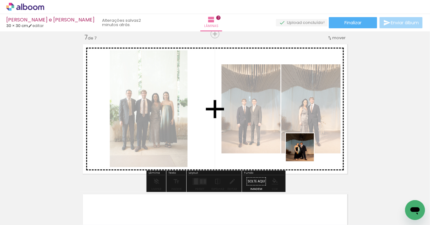
drag, startPoint x: 381, startPoint y: 211, endPoint x: 290, endPoint y: 134, distance: 119.2
click at [292, 135] on quentale-workspace at bounding box center [215, 112] width 430 height 225
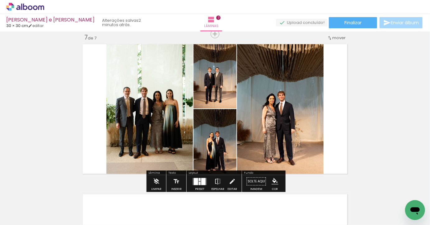
scroll to position [0, 639]
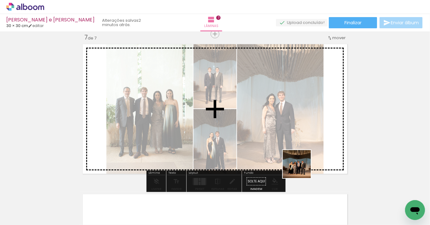
drag, startPoint x: 302, startPoint y: 213, endPoint x: 302, endPoint y: 145, distance: 68.2
click at [302, 145] on quentale-workspace at bounding box center [215, 112] width 430 height 225
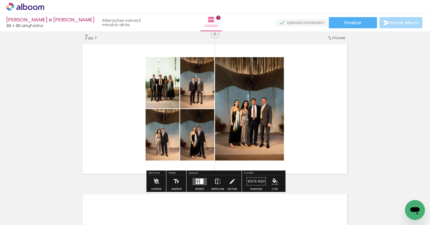
click at [198, 179] on quentale-layouter at bounding box center [200, 181] width 14 height 7
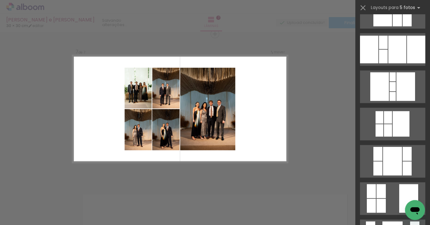
scroll to position [0, 0]
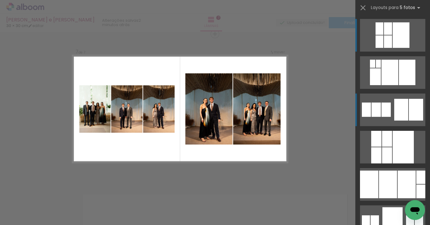
click at [394, 89] on quentale-layouter at bounding box center [392, 72] width 65 height 33
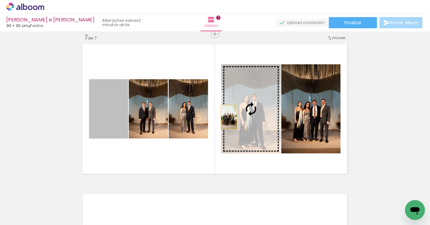
drag, startPoint x: 101, startPoint y: 121, endPoint x: 238, endPoint y: 117, distance: 137.6
click at [0, 0] on slot at bounding box center [0, 0] width 0 height 0
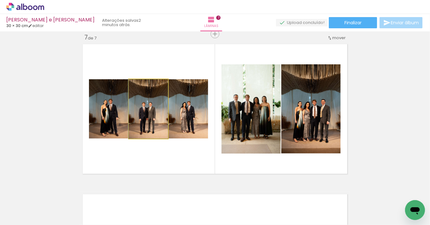
drag, startPoint x: 142, startPoint y: 120, endPoint x: 107, endPoint y: 120, distance: 34.9
click at [0, 0] on slot at bounding box center [0, 0] width 0 height 0
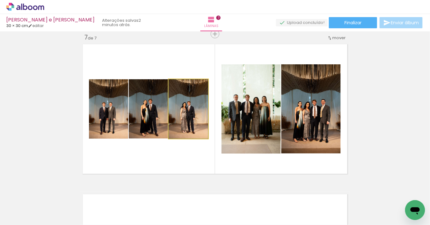
drag, startPoint x: 197, startPoint y: 118, endPoint x: 143, endPoint y: 118, distance: 53.8
click at [0, 0] on slot at bounding box center [0, 0] width 0 height 0
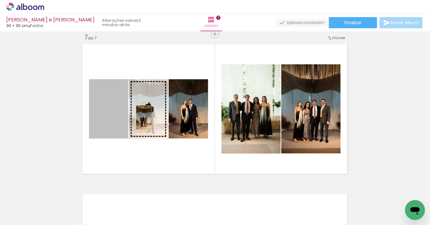
drag, startPoint x: 133, startPoint y: 118, endPoint x: 158, endPoint y: 117, distance: 24.9
click at [0, 0] on slot at bounding box center [0, 0] width 0 height 0
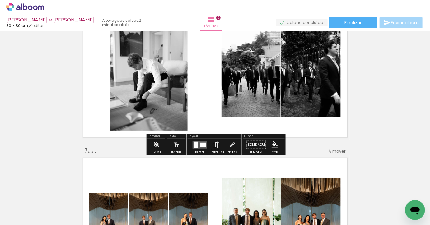
scroll to position [956, 0]
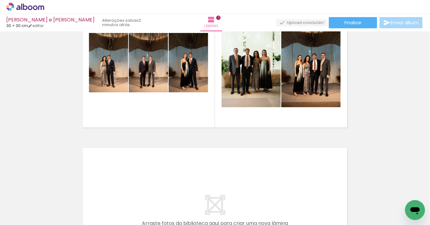
drag, startPoint x: 336, startPoint y: 200, endPoint x: 304, endPoint y: 168, distance: 44.7
click at [304, 168] on quentale-workspace at bounding box center [215, 112] width 430 height 225
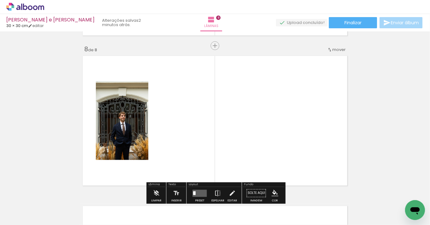
scroll to position [1060, 0]
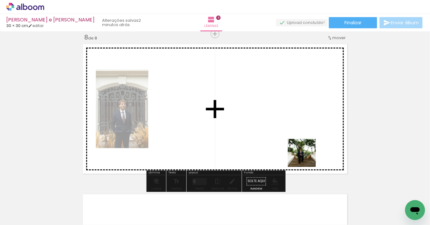
drag, startPoint x: 369, startPoint y: 207, endPoint x: 294, endPoint y: 144, distance: 98.0
click at [294, 144] on quentale-workspace at bounding box center [215, 112] width 430 height 225
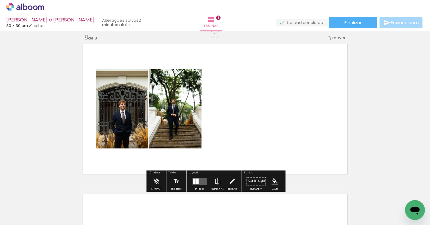
scroll to position [0, 787]
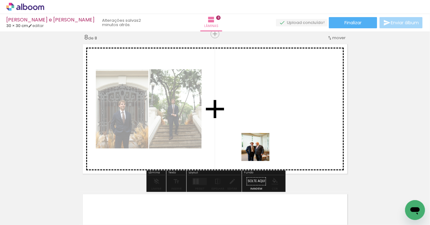
drag, startPoint x: 259, startPoint y: 208, endPoint x: 260, endPoint y: 149, distance: 58.2
click at [260, 149] on quentale-workspace at bounding box center [215, 112] width 430 height 225
